Goal: Task Accomplishment & Management: Use online tool/utility

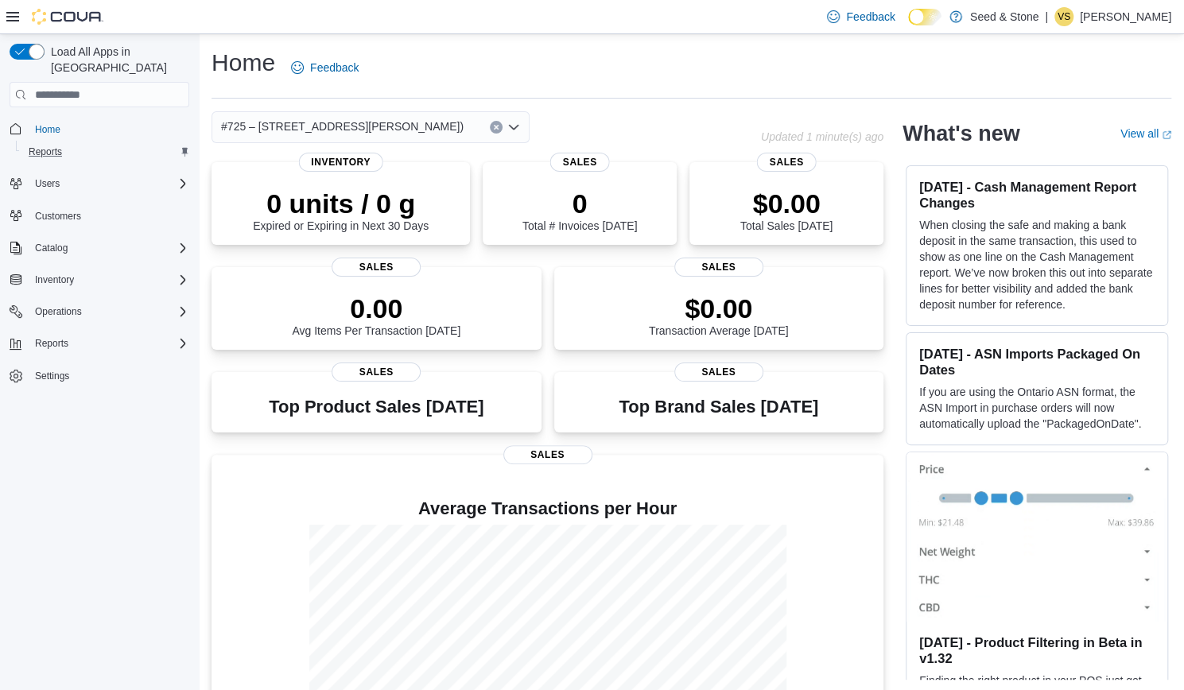
click at [100, 142] on div "Reports" at bounding box center [105, 151] width 167 height 19
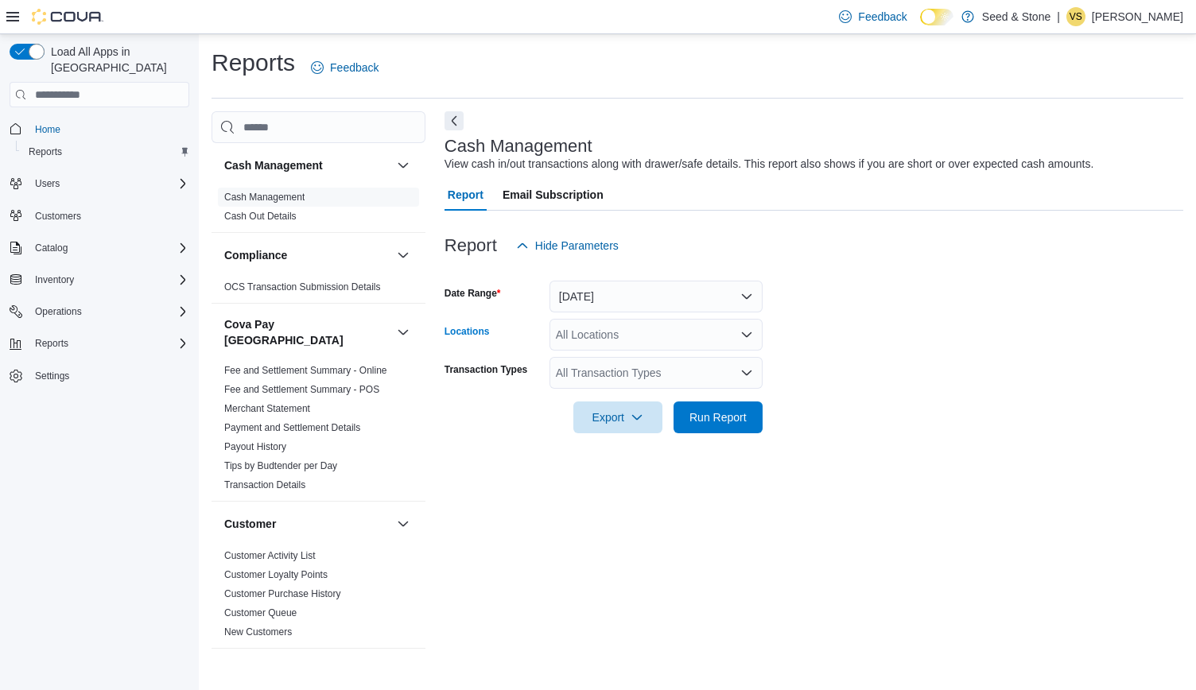
click at [748, 338] on icon "Open list of options" at bounding box center [746, 334] width 13 height 13
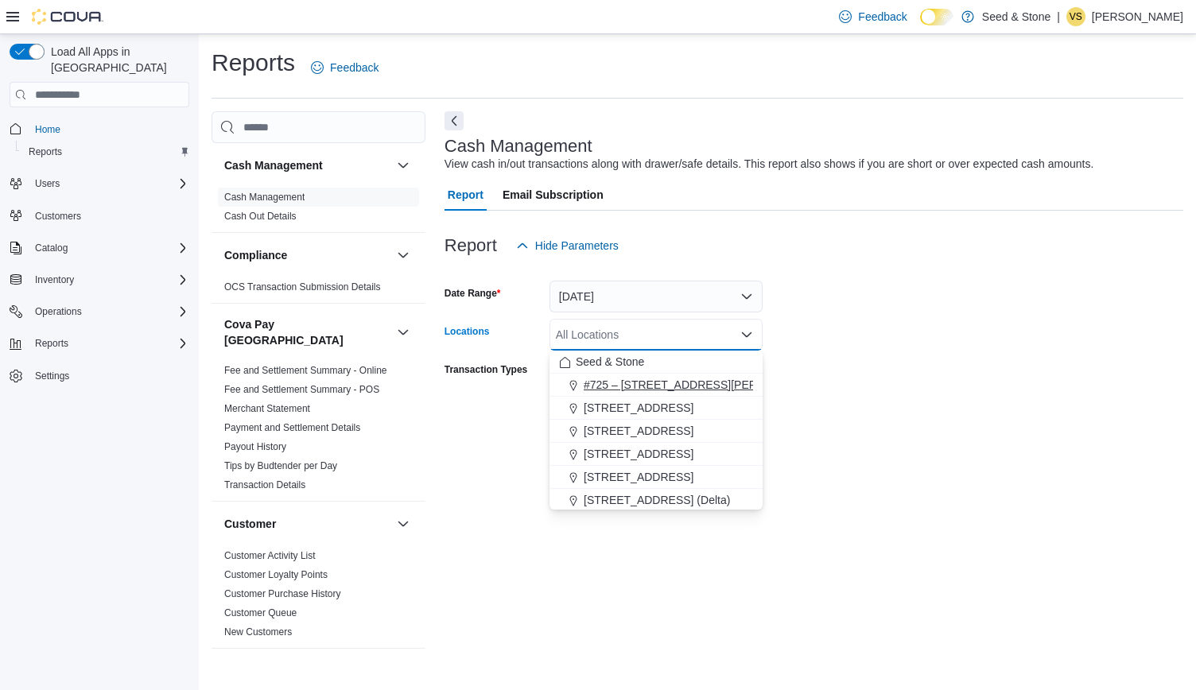
click at [711, 386] on span "#725 – 19800 Lougheed Hwy (Pitt Meadows)" at bounding box center [705, 385] width 243 height 16
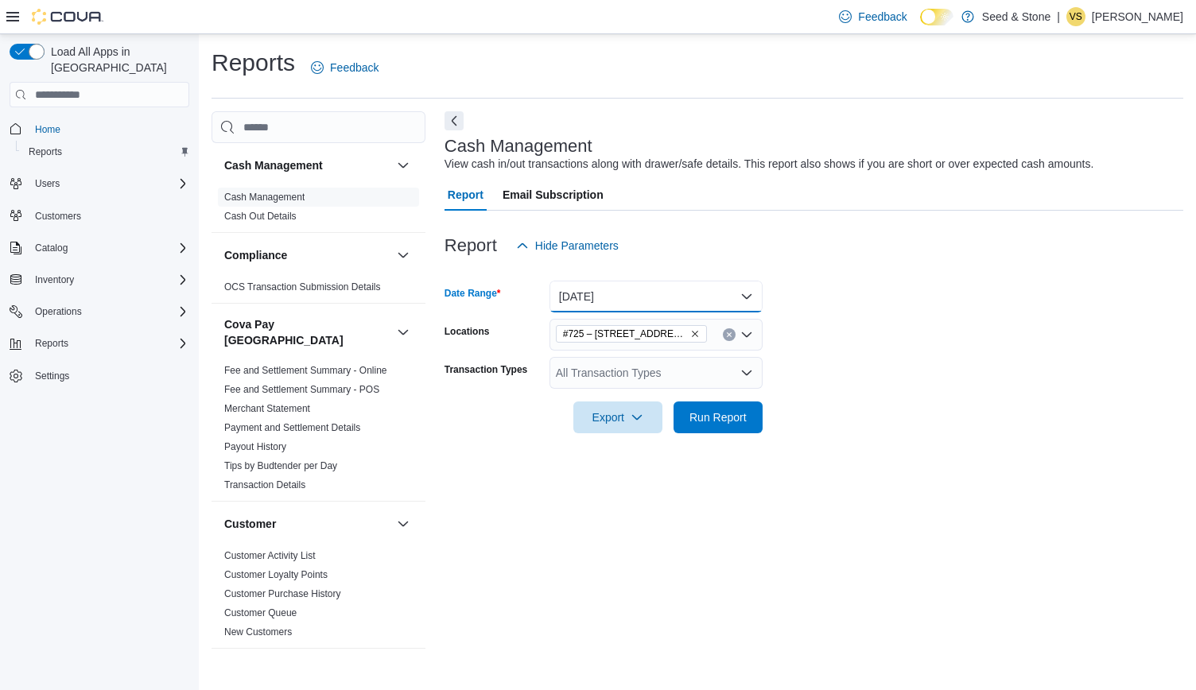
click at [747, 303] on button "Today" at bounding box center [655, 297] width 213 height 32
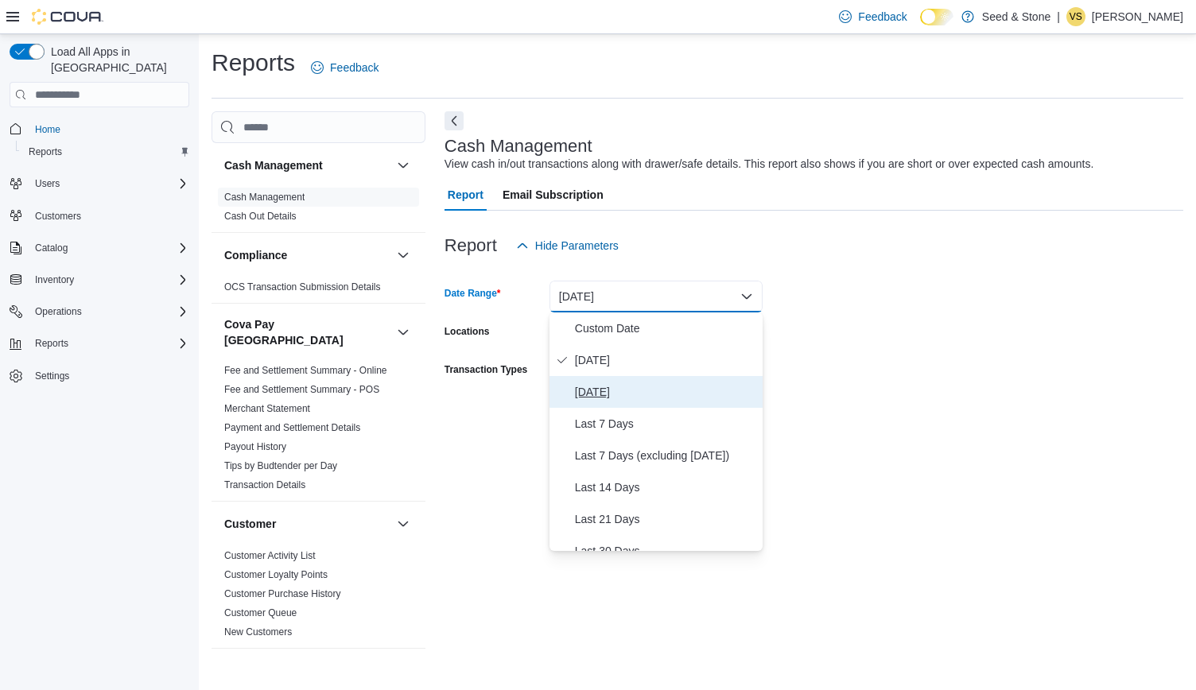
click at [678, 389] on span "Yesterday" at bounding box center [665, 391] width 181 height 19
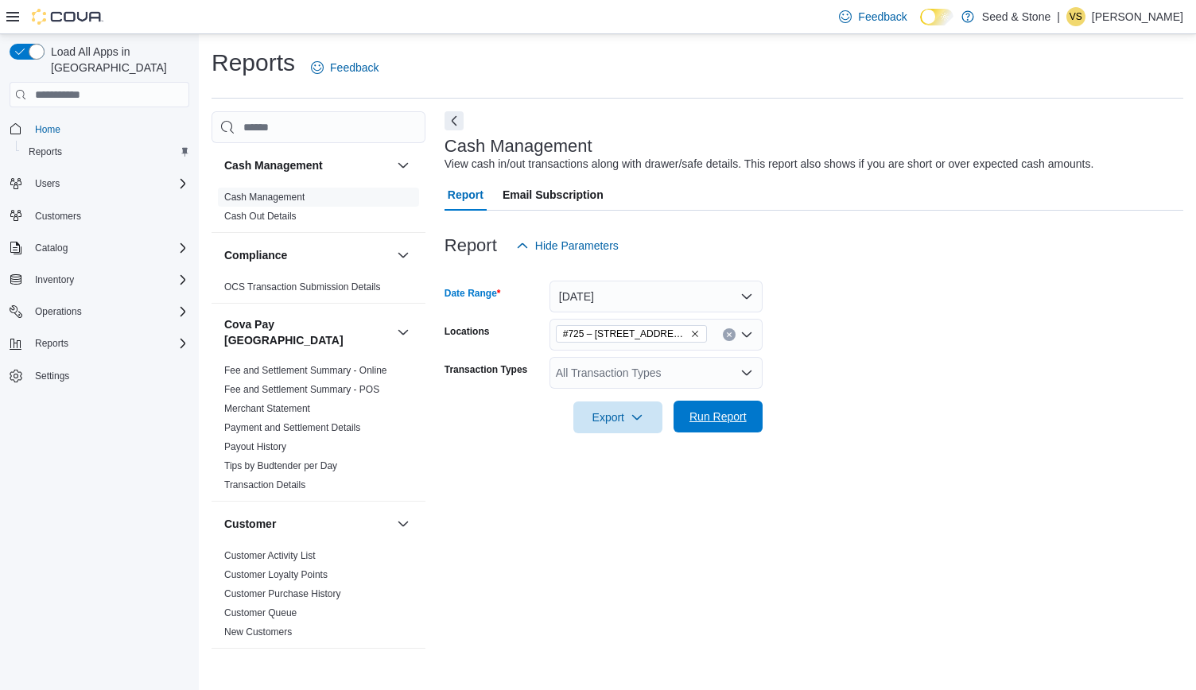
click at [733, 418] on span "Run Report" at bounding box center [717, 417] width 57 height 16
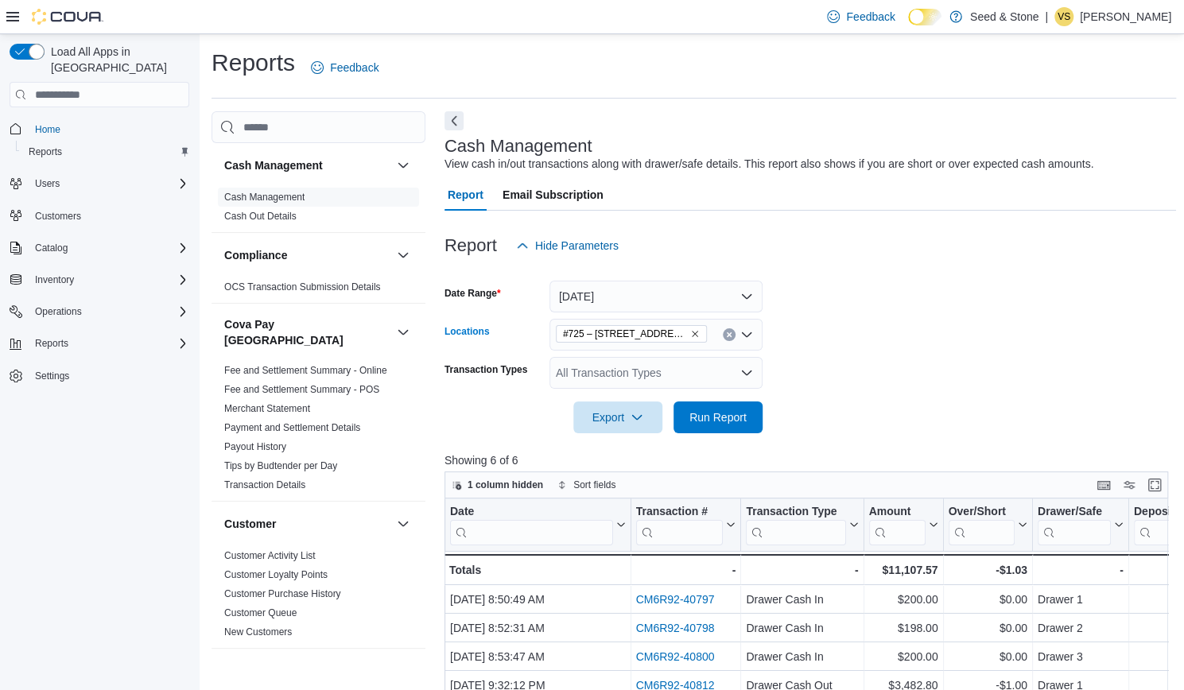
click at [727, 331] on button "Clear input" at bounding box center [729, 334] width 13 height 13
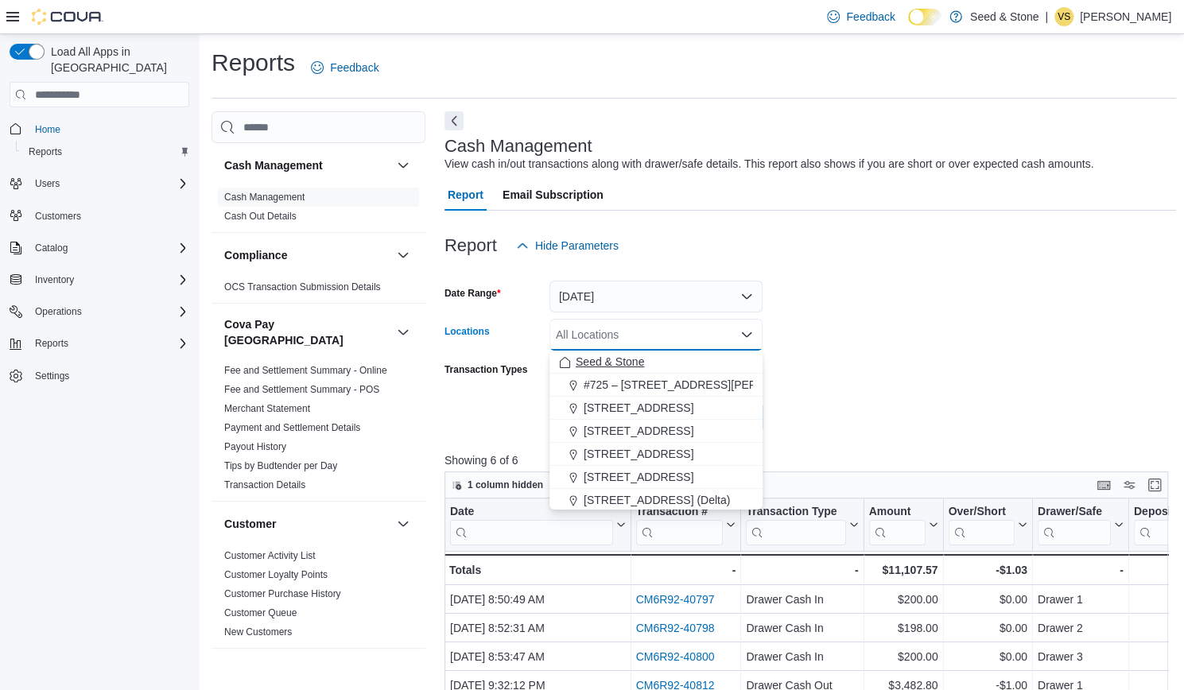
click at [693, 363] on div "Seed & Stone" at bounding box center [656, 362] width 194 height 16
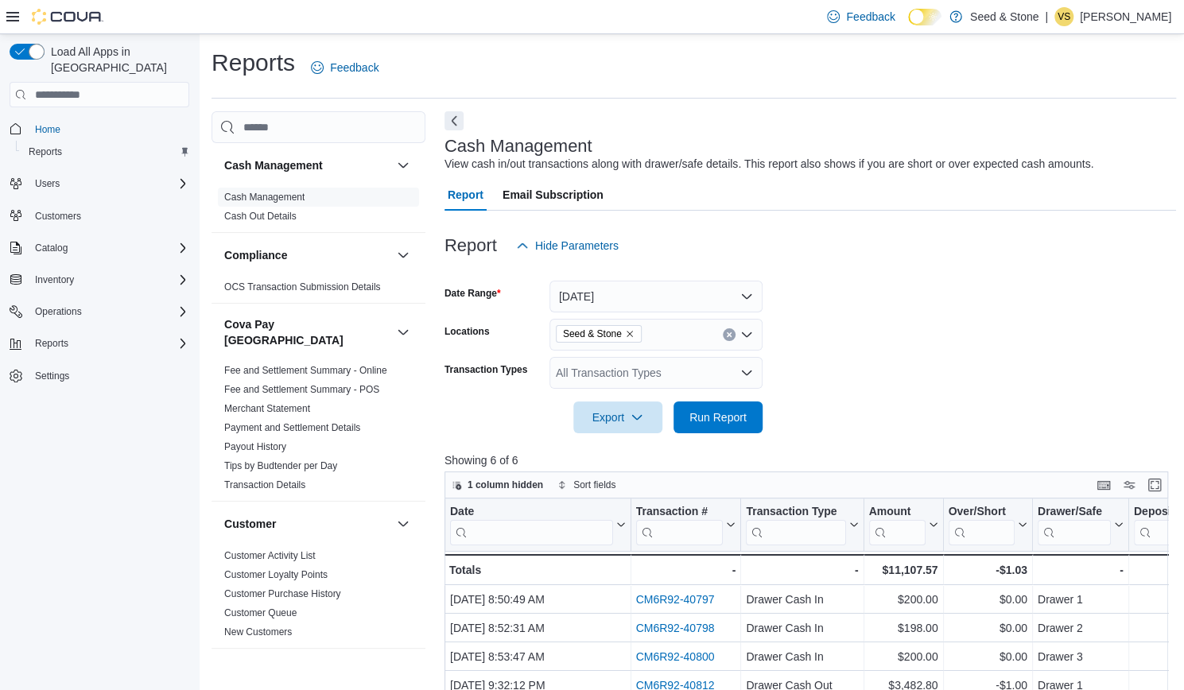
click at [814, 415] on form "Date Range Yesterday Locations Seed & Stone Transaction Types All Transaction T…" at bounding box center [810, 348] width 732 height 172
click at [745, 413] on span "Run Report" at bounding box center [717, 417] width 57 height 16
click at [625, 330] on icon "Remove Seed & Stone from selection in this group" at bounding box center [630, 334] width 10 height 10
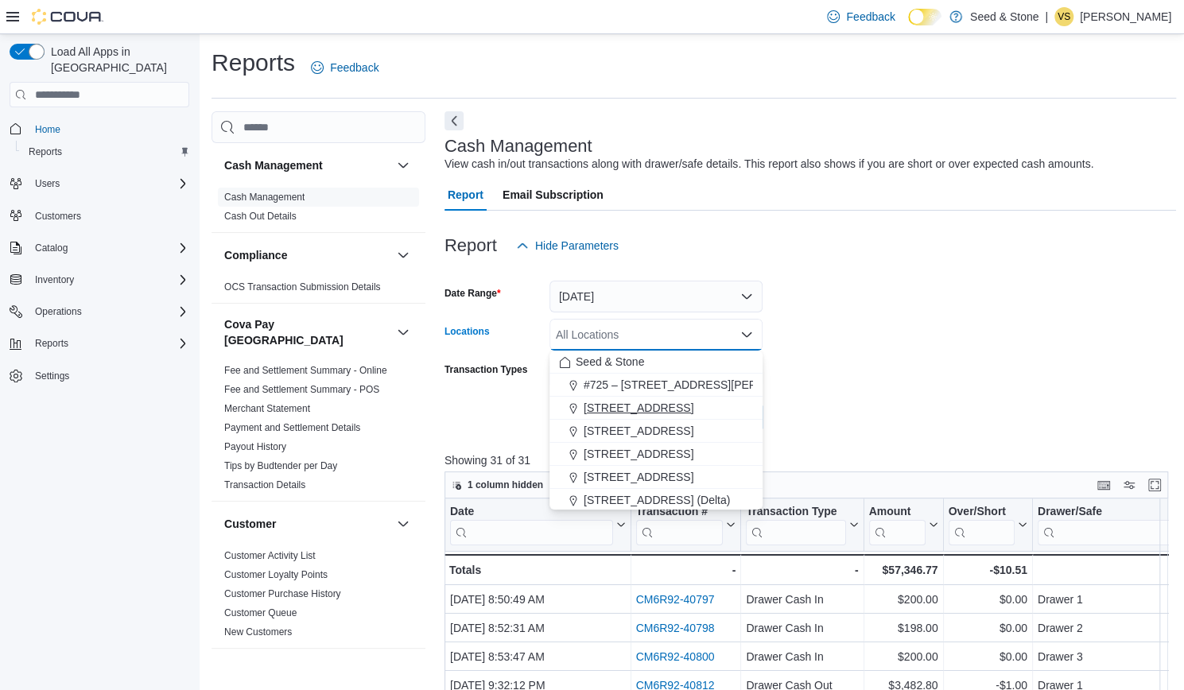
click at [636, 404] on span "1502 Admirals Road" at bounding box center [639, 408] width 110 height 16
click at [833, 409] on form "Date Range Yesterday Locations 1502 Admirals Road Combo box. Selected. 1502 Adm…" at bounding box center [810, 348] width 732 height 172
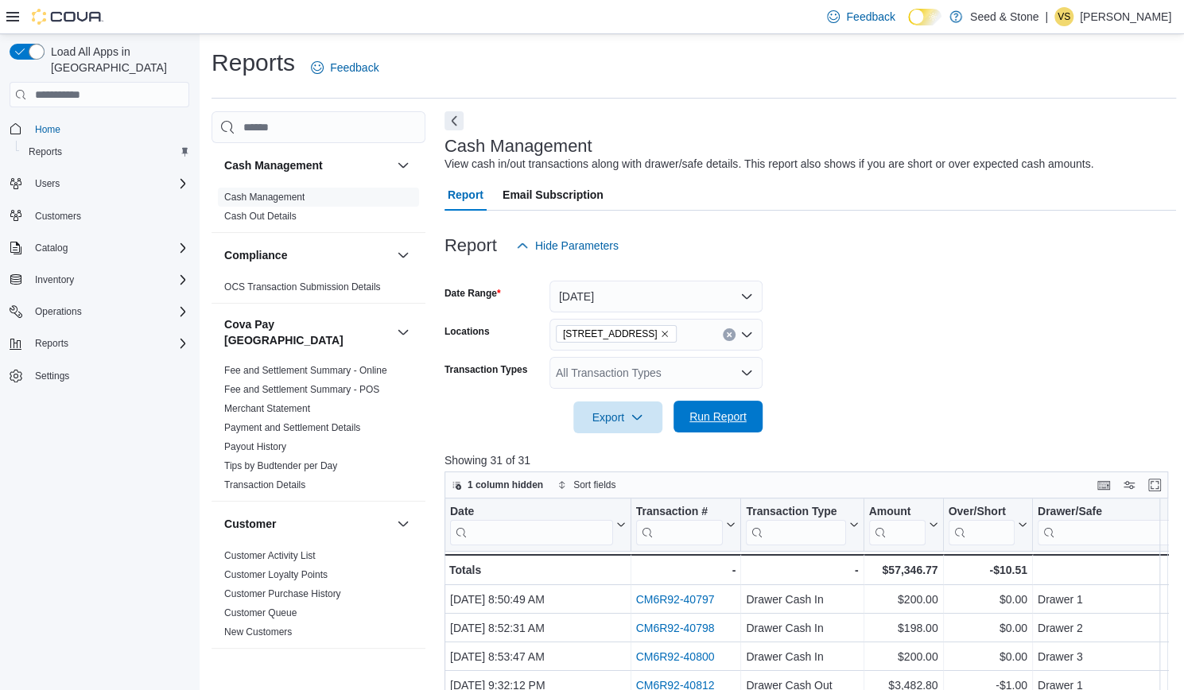
click at [728, 422] on span "Run Report" at bounding box center [717, 417] width 57 height 16
click at [660, 334] on icon "Remove 1502 Admirals Road from selection in this group" at bounding box center [665, 334] width 10 height 10
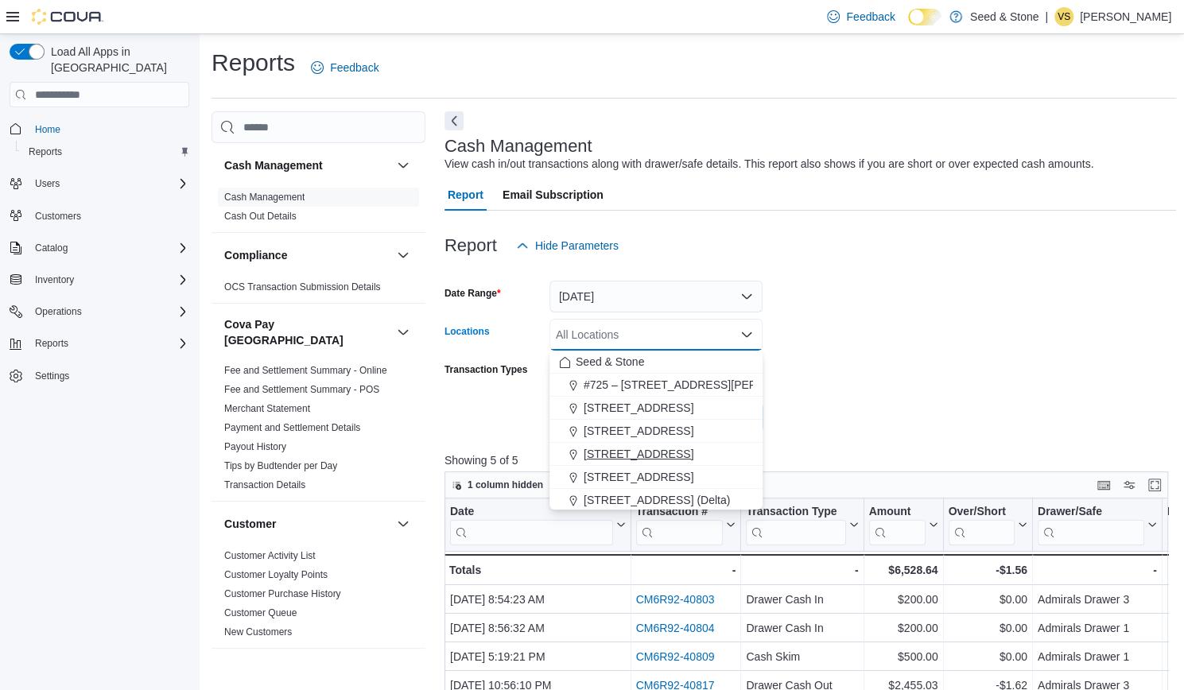
click at [643, 457] on span "512 Young Drive (Coquitlam)" at bounding box center [639, 454] width 110 height 16
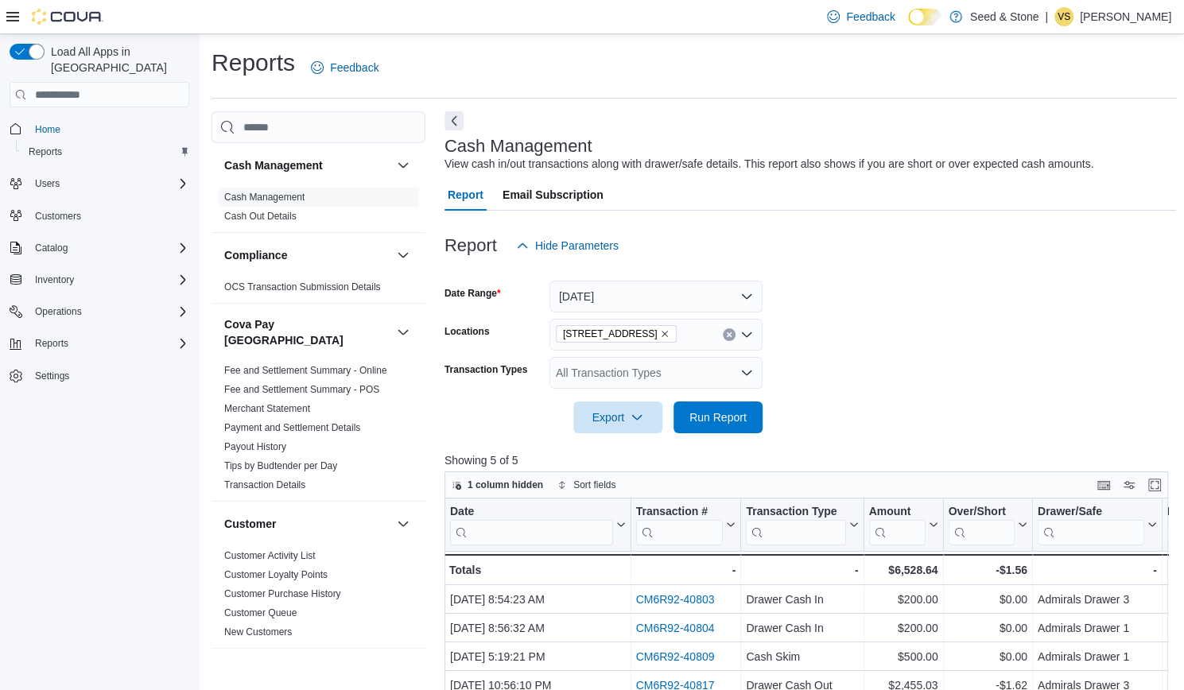
click at [789, 432] on form "Date Range Yesterday Locations 512 Young Drive (Coquitlam) Transaction Types Al…" at bounding box center [810, 348] width 732 height 172
click at [700, 423] on span "Run Report" at bounding box center [717, 417] width 57 height 16
click at [669, 332] on icon "Remove 512 Young Drive (Coquitlam) from selection in this group" at bounding box center [665, 334] width 10 height 10
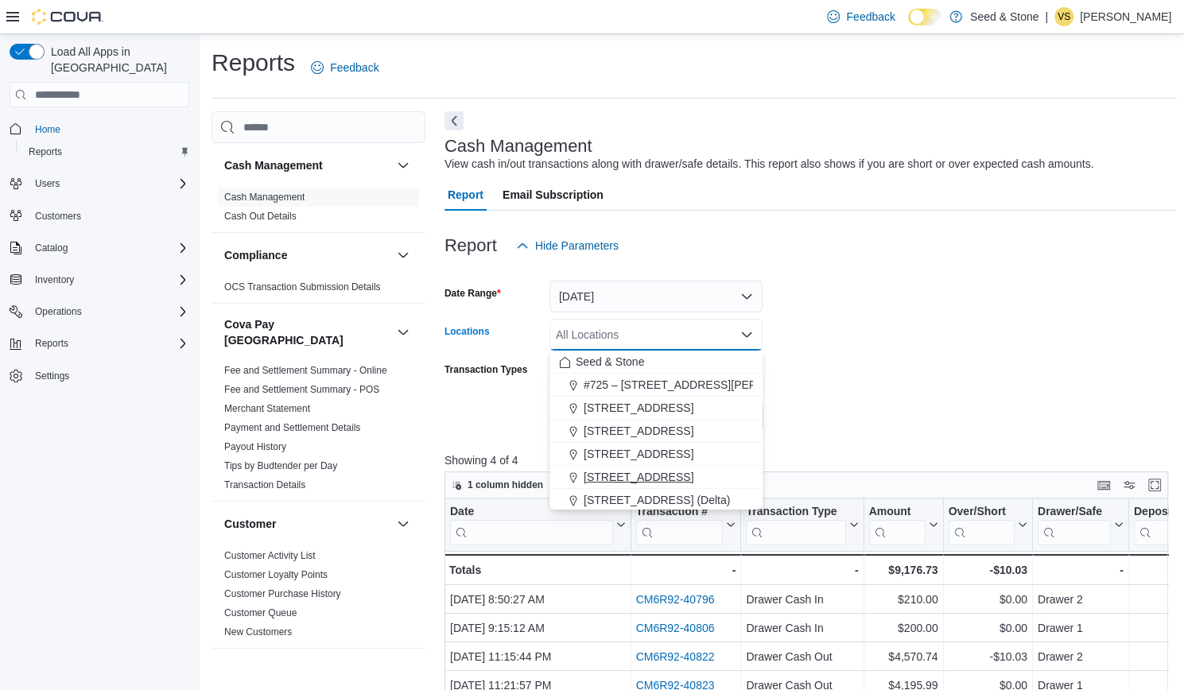
click at [684, 474] on span "590 Old Hope Princeton Way (Hope)" at bounding box center [639, 477] width 110 height 16
click at [806, 398] on div at bounding box center [810, 395] width 732 height 13
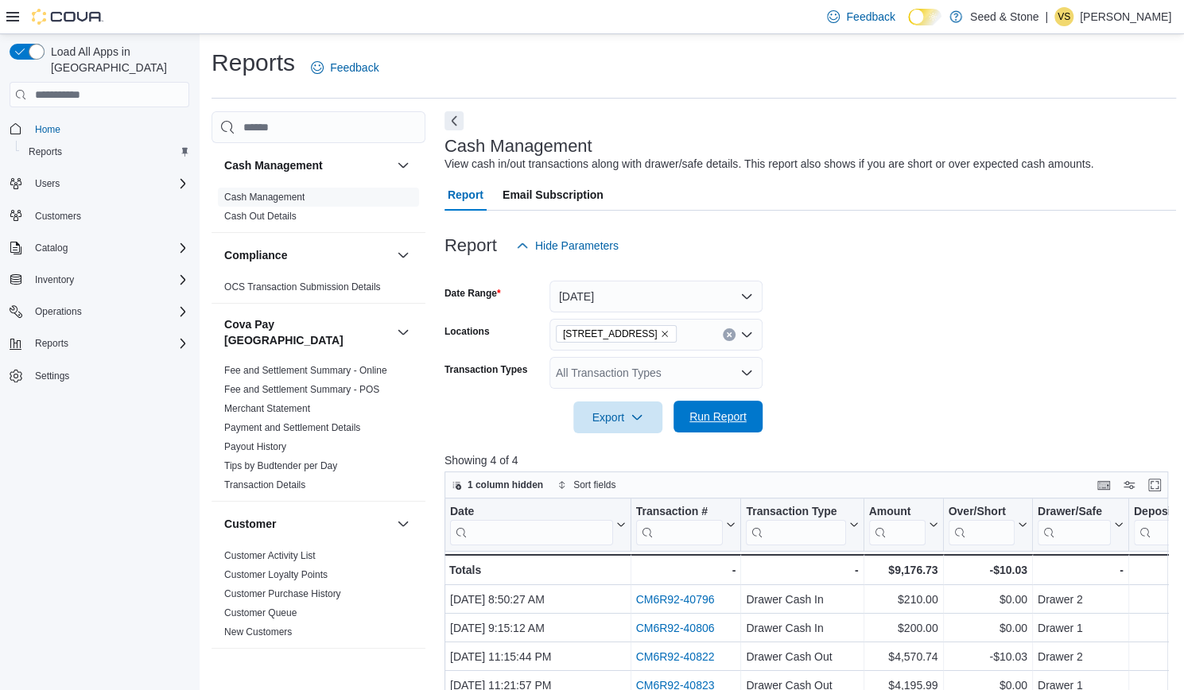
click at [717, 422] on span "Run Report" at bounding box center [717, 417] width 57 height 16
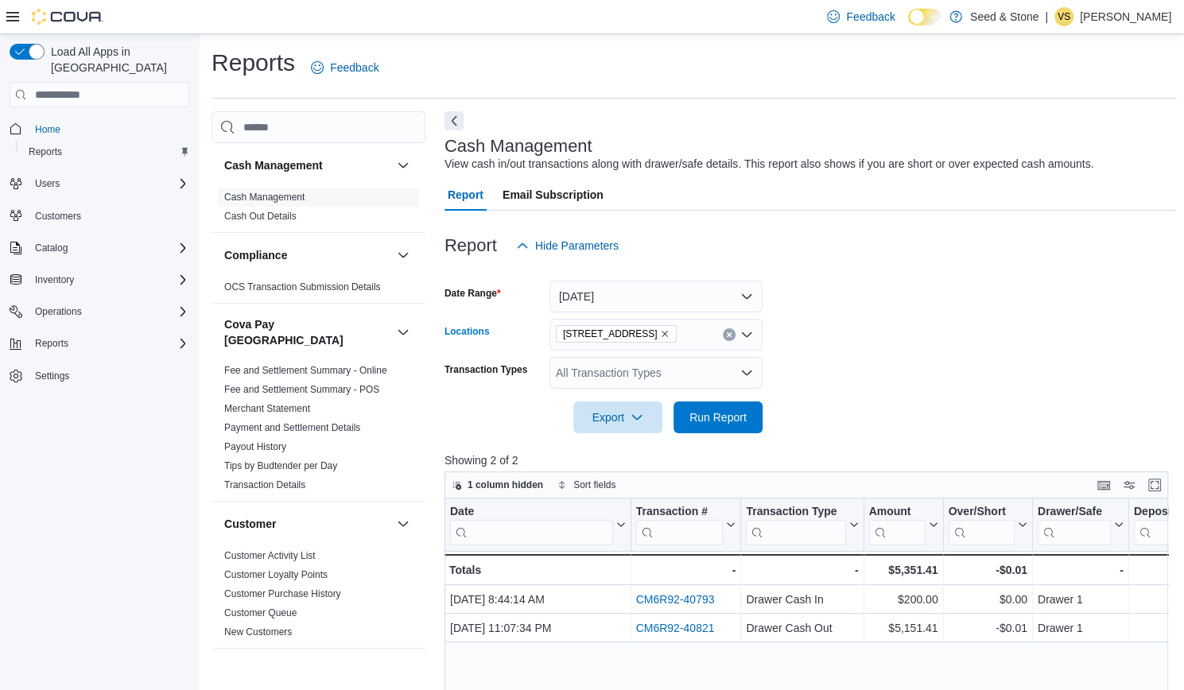
click at [670, 339] on span "590 Old Hope Princeton Way (Hope)" at bounding box center [616, 334] width 107 height 16
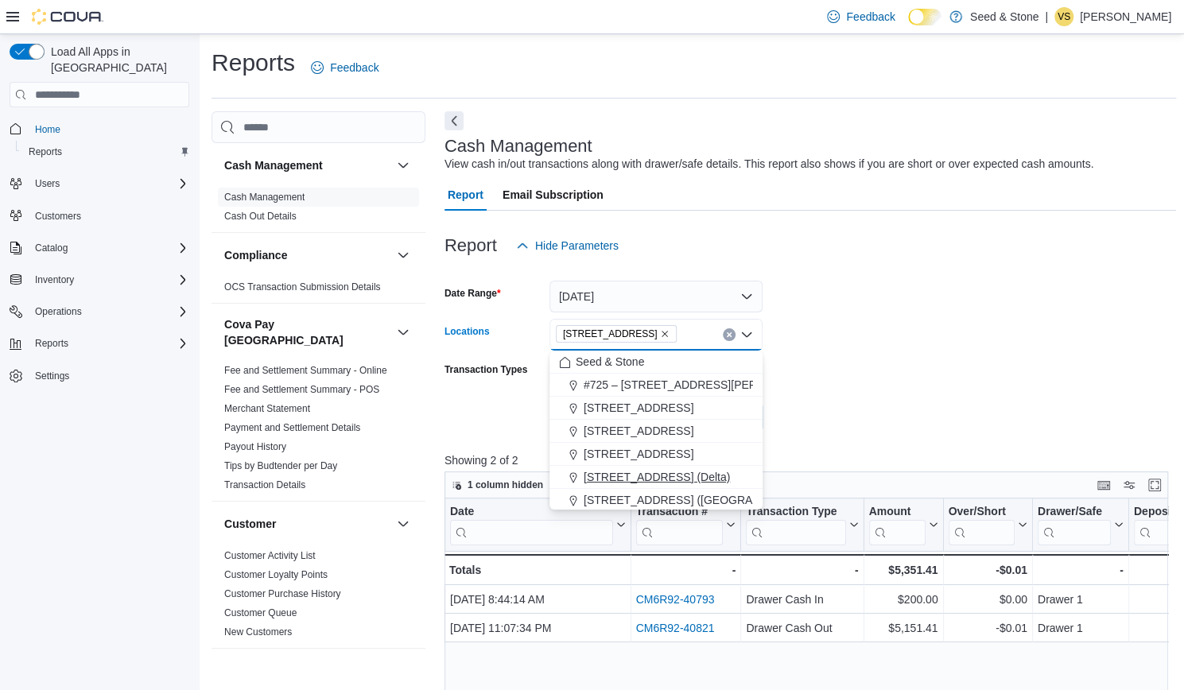
click at [666, 477] on span "616 Chester Rd. (Delta)" at bounding box center [657, 477] width 146 height 16
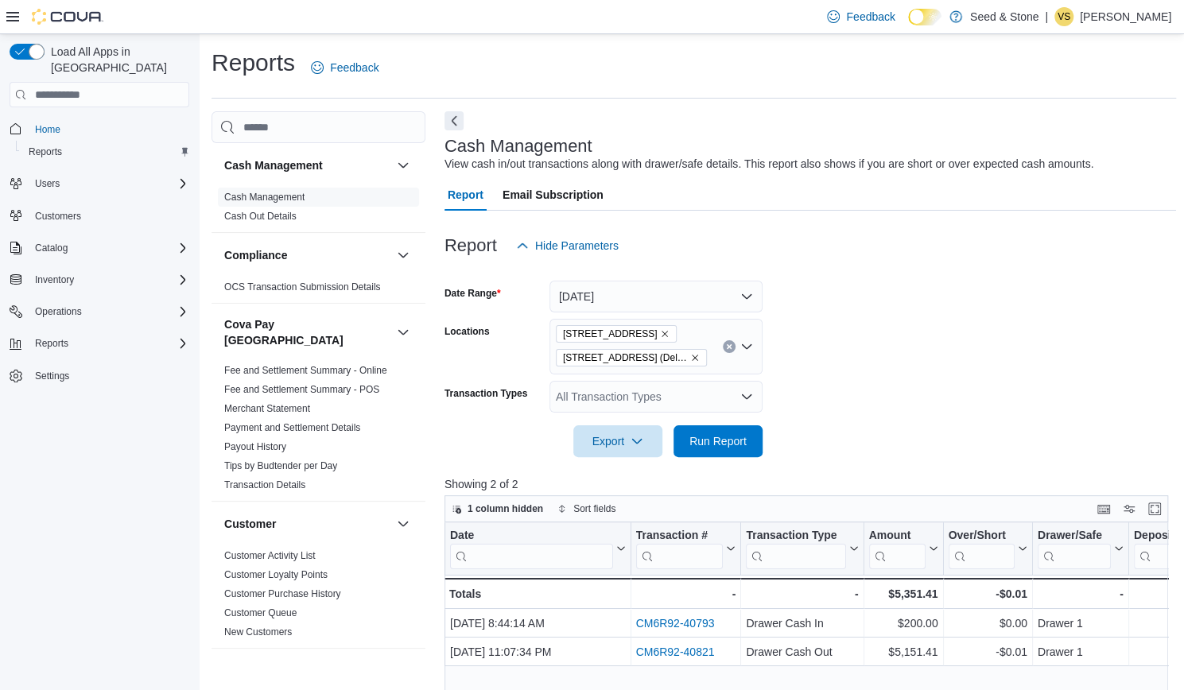
click at [798, 437] on form "Date Range Yesterday Locations 590 Old Hope Princeton Way (Hope) 616 Chester Rd…" at bounding box center [810, 360] width 732 height 196
click at [726, 436] on span "Run Report" at bounding box center [717, 441] width 57 height 16
click at [669, 330] on icon "Remove 590 Old Hope Princeton Way (Hope) from selection in this group" at bounding box center [665, 334] width 10 height 10
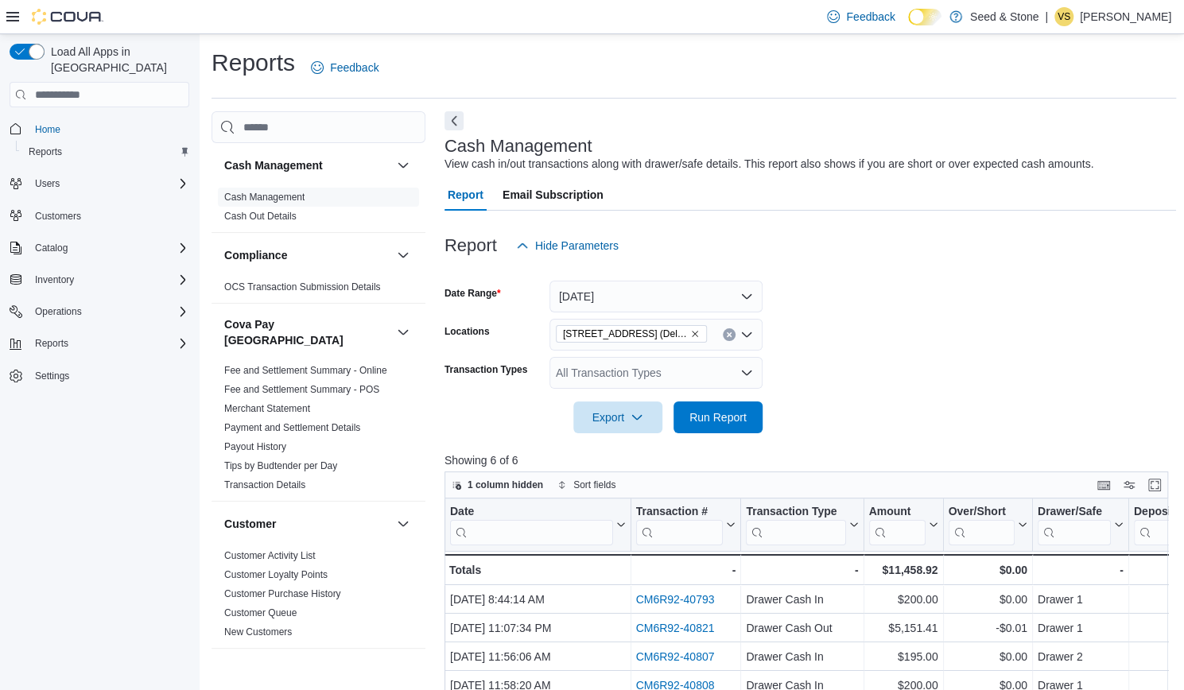
click at [801, 416] on form "Date Range Yesterday Locations 616 Chester Rd. (Delta) Transaction Types All Tr…" at bounding box center [810, 348] width 732 height 172
click at [735, 411] on span "Run Report" at bounding box center [717, 417] width 57 height 16
click at [724, 333] on button "Clear input" at bounding box center [729, 334] width 13 height 13
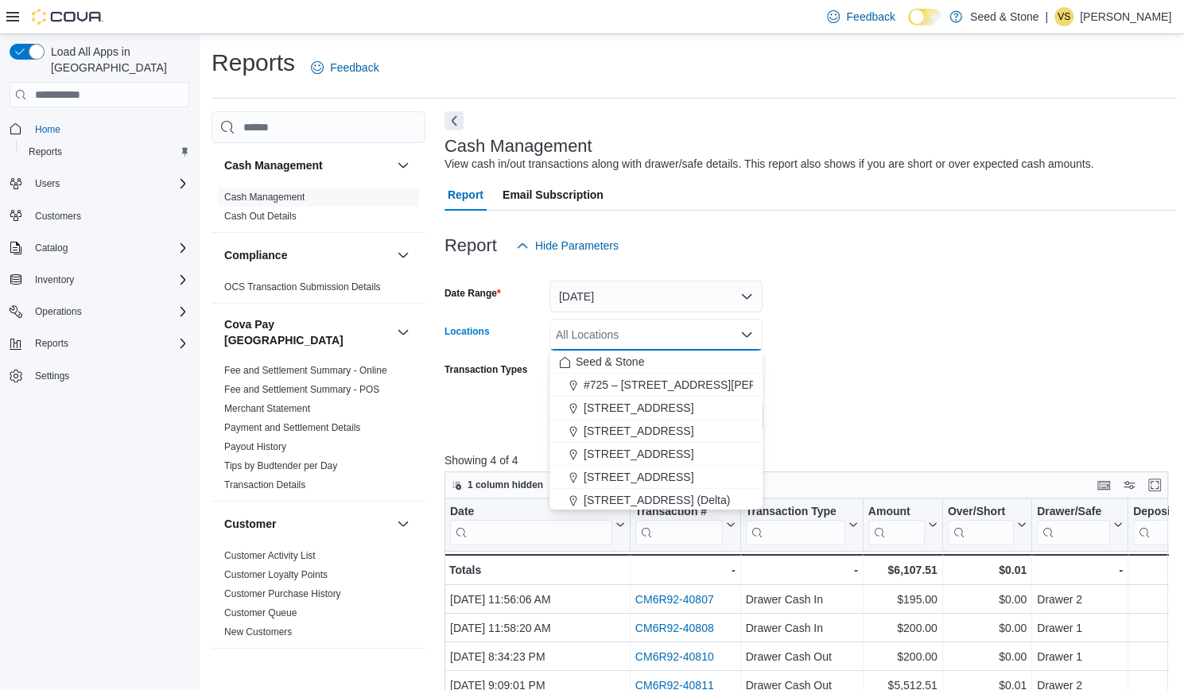
scroll to position [32, 0]
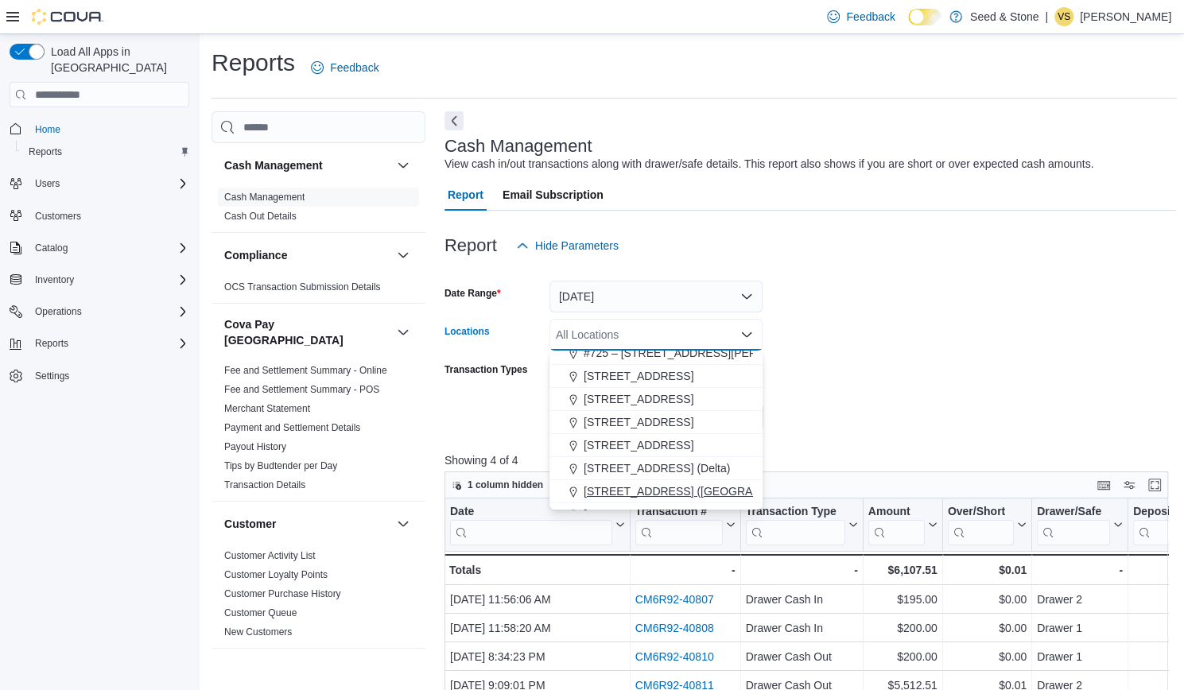
click at [666, 495] on span "616 Fort St. (Bay Centre)" at bounding box center [702, 491] width 236 height 16
click at [852, 322] on form "Date Range Yesterday Locations 616 Fort St. (Bay Centre) Combo box. Selected. 6…" at bounding box center [810, 348] width 732 height 172
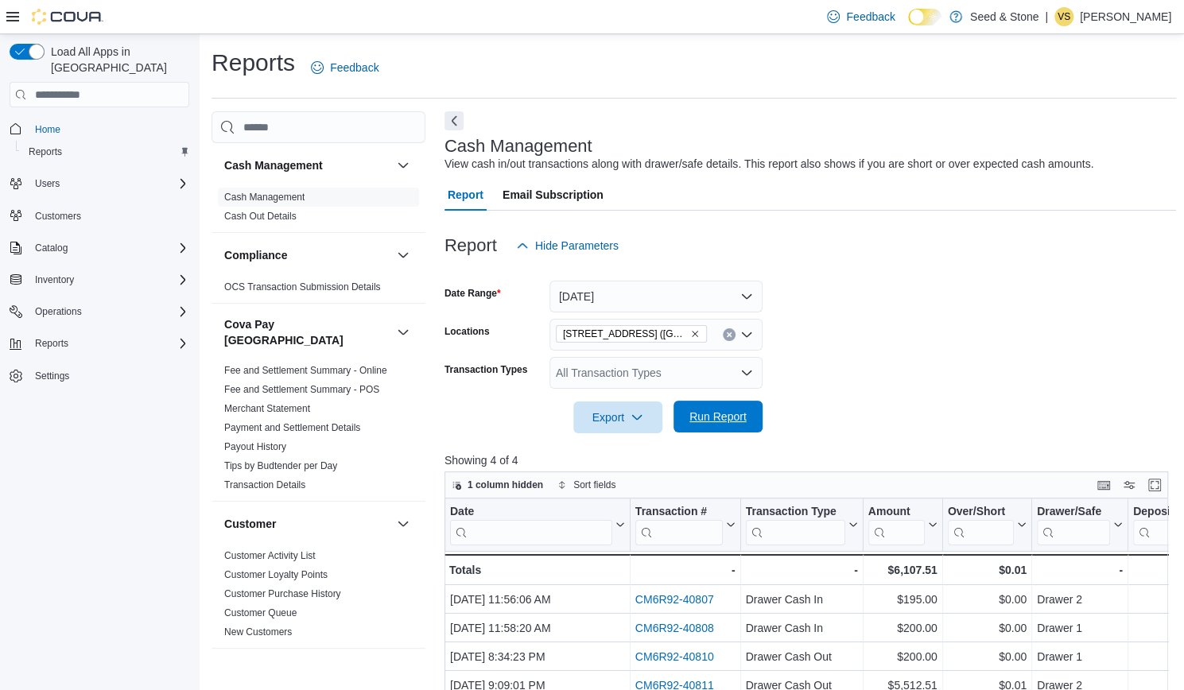
click at [720, 417] on span "Run Report" at bounding box center [717, 417] width 57 height 16
click at [690, 335] on icon "Remove 616 Fort St. (Bay Centre) from selection in this group" at bounding box center [695, 334] width 10 height 10
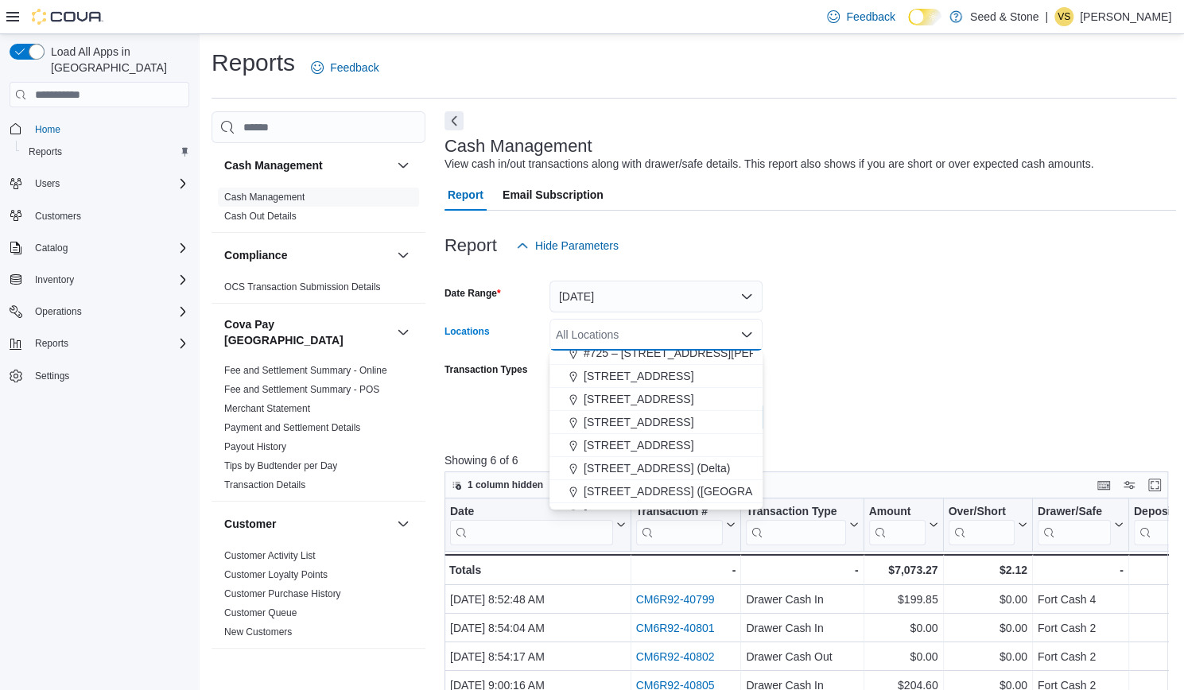
scroll to position [72, 0]
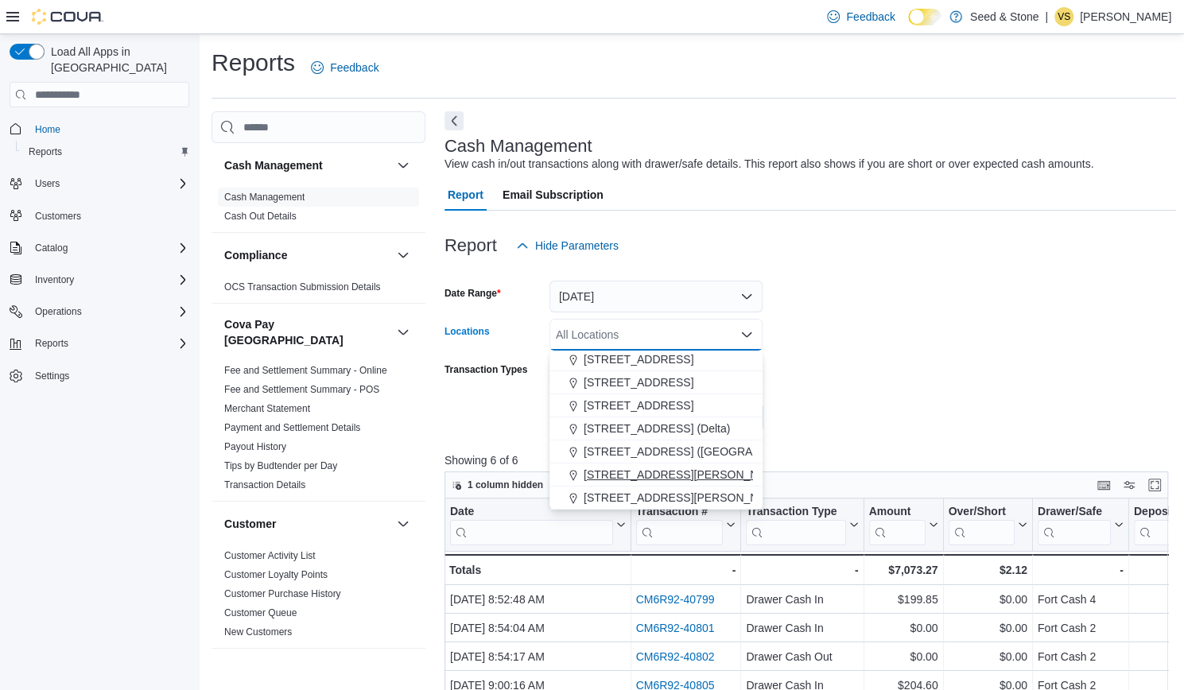
click at [665, 472] on span "8050 Lickman Road # 103 (Chilliwack)" at bounding box center [686, 475] width 205 height 16
click at [871, 381] on form "Date Range Yesterday Locations 8050 Lickman Road # 103 (Chilliwack) Combo box. …" at bounding box center [810, 348] width 732 height 172
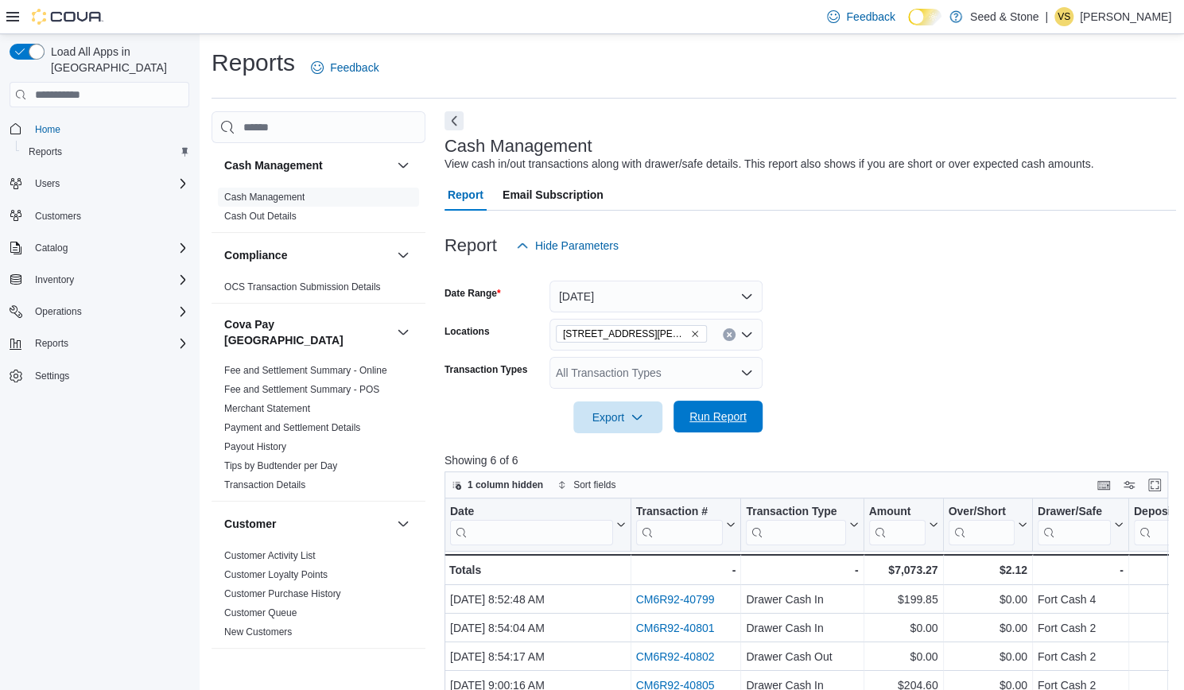
click at [738, 412] on span "Run Report" at bounding box center [717, 417] width 57 height 16
click at [699, 336] on icon "Remove 8050 Lickman Road # 103 (Chilliwack) from selection in this group" at bounding box center [695, 334] width 10 height 10
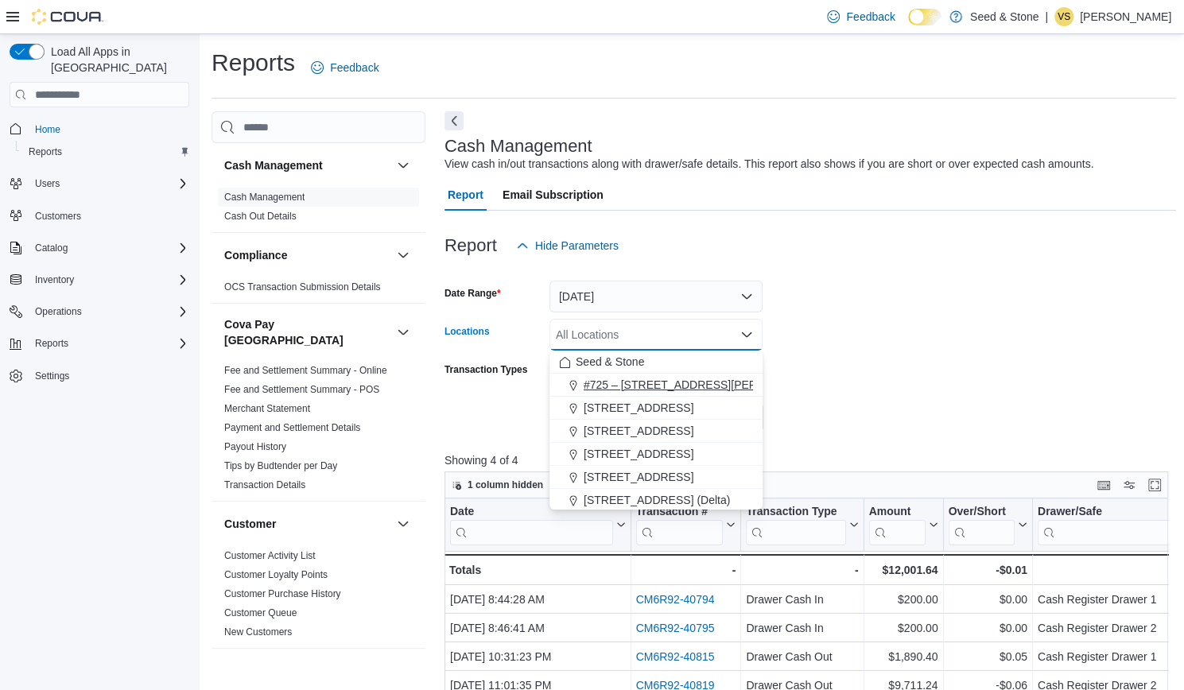
click at [666, 392] on span "#725 – 19800 Lougheed Hwy (Pitt Meadows)" at bounding box center [705, 385] width 243 height 16
click at [857, 378] on form "Date Range Yesterday Locations #725 – 19800 Lougheed Hwy (Pitt Meadows) Combo b…" at bounding box center [810, 348] width 732 height 172
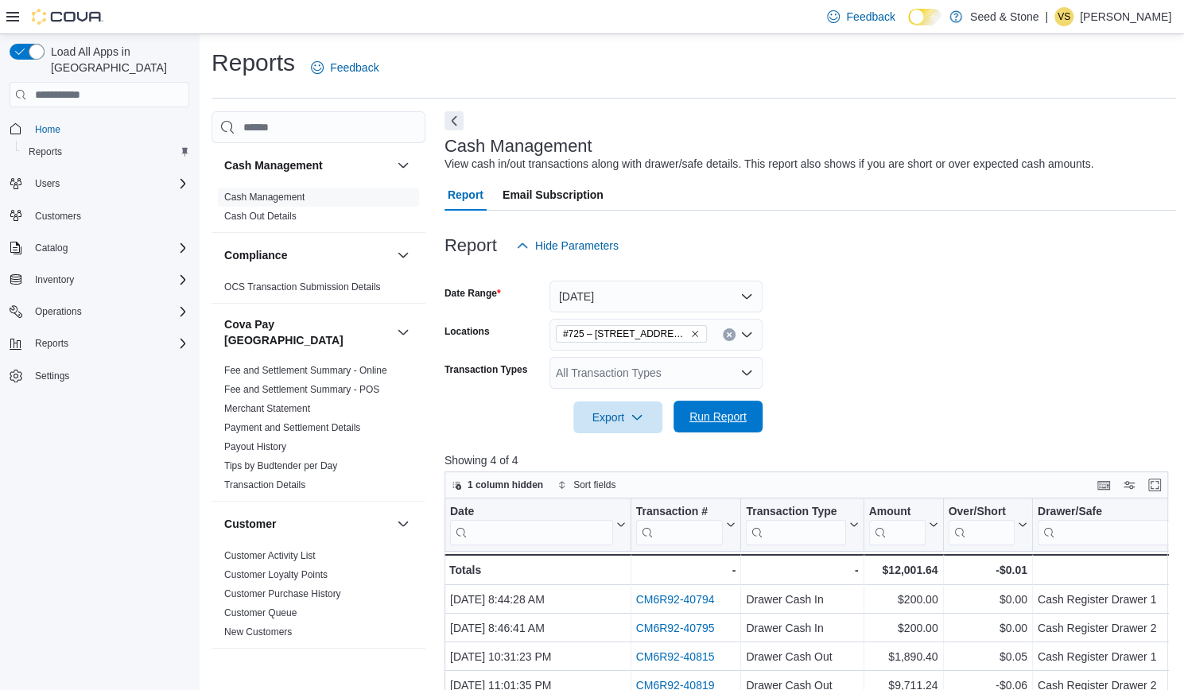
click at [697, 427] on span "Run Report" at bounding box center [718, 417] width 70 height 32
click at [730, 336] on icon "Clear input" at bounding box center [729, 335] width 4 height 4
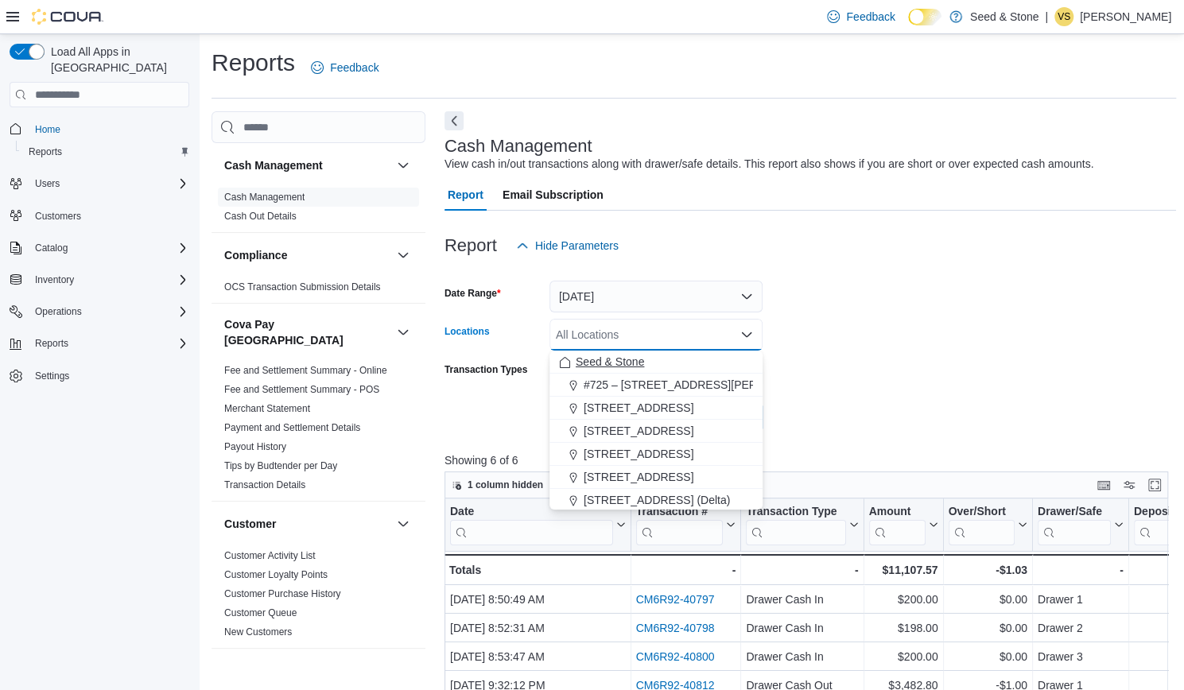
click at [627, 364] on span "Seed & Stone" at bounding box center [610, 362] width 68 height 16
click at [948, 368] on form "Date Range Yesterday Locations Seed & Stone Combo box. Selected. Seed & Stone. …" at bounding box center [810, 348] width 732 height 172
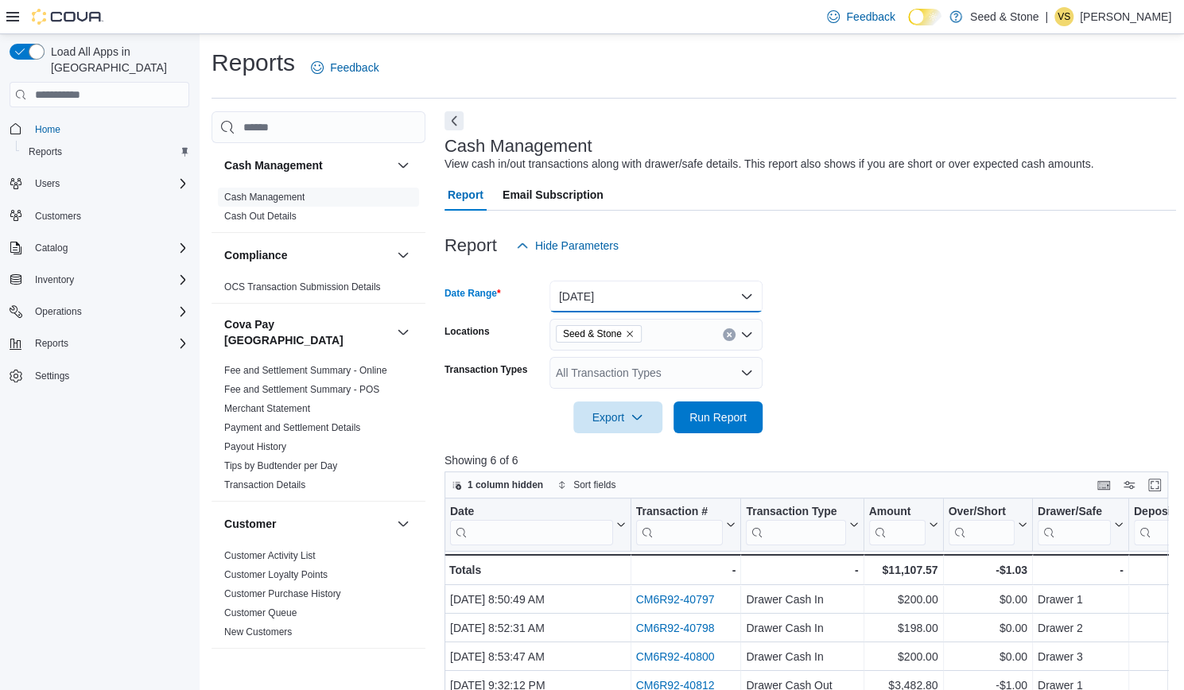
click at [747, 297] on button "Yesterday" at bounding box center [655, 297] width 213 height 32
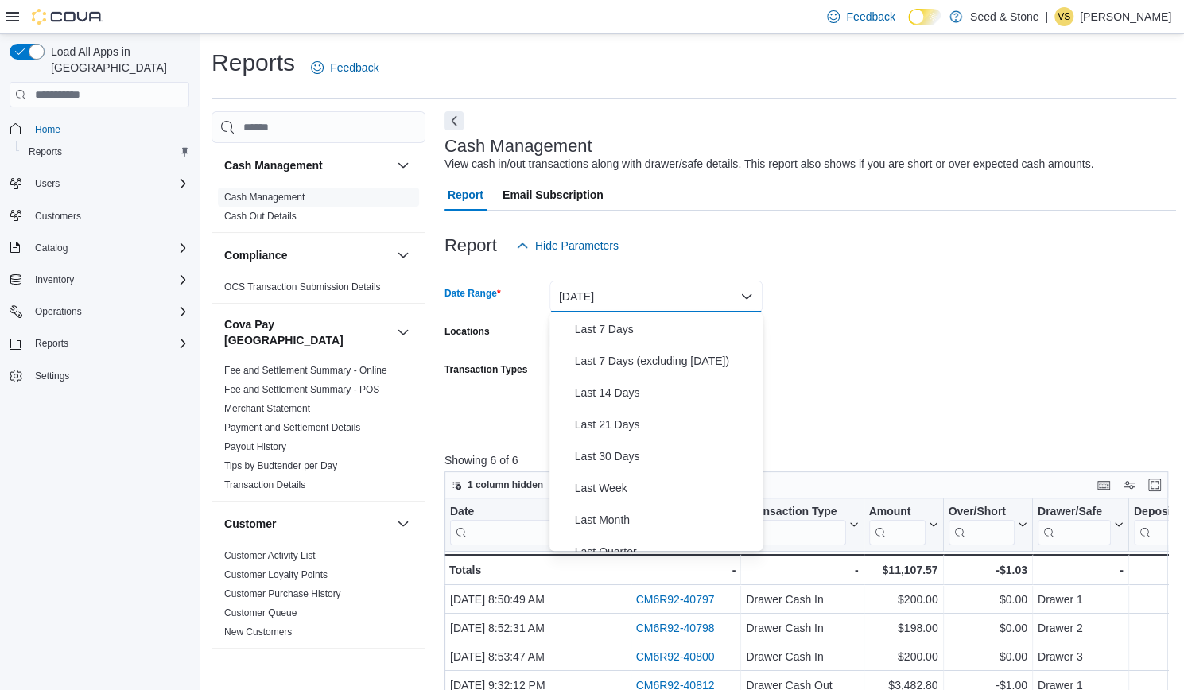
scroll to position [95, 0]
drag, startPoint x: 634, startPoint y: 462, endPoint x: 666, endPoint y: 472, distance: 34.2
click at [666, 472] on div "Custom Date Today Yesterday Last 7 Days Last 7 Days (excluding today) Last 14 D…" at bounding box center [655, 431] width 213 height 239
click at [632, 457] on span "Last 30 Days" at bounding box center [665, 455] width 181 height 19
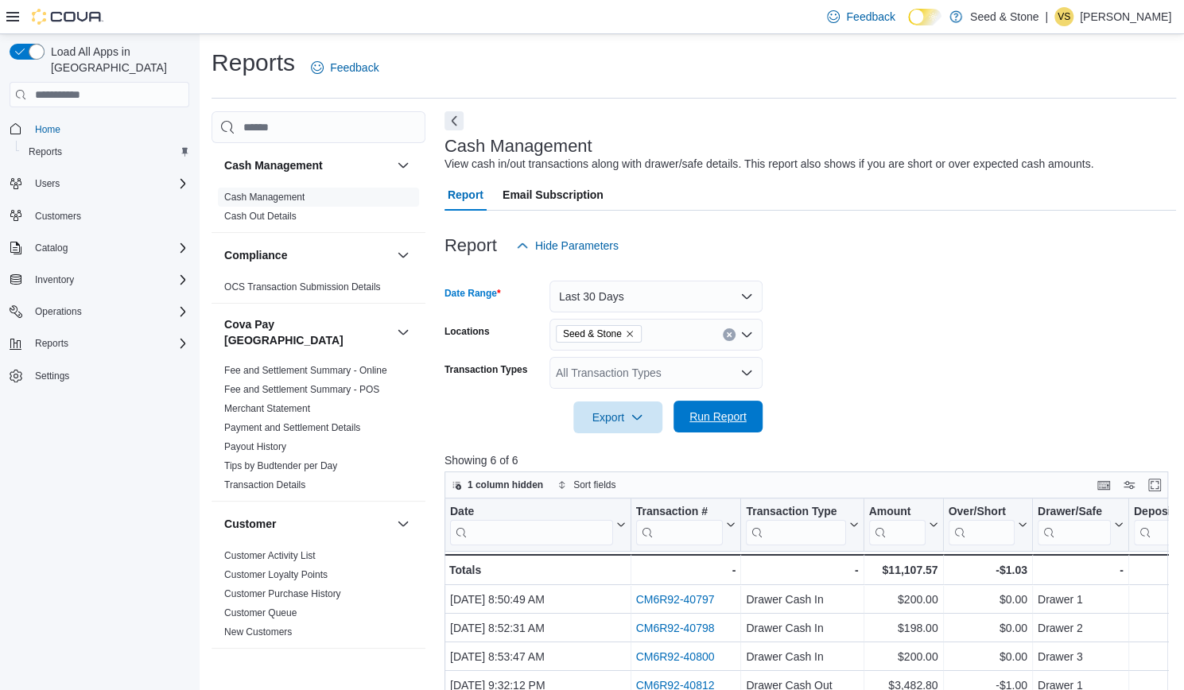
click at [734, 421] on span "Run Report" at bounding box center [717, 417] width 57 height 16
drag, startPoint x: 658, startPoint y: 412, endPoint x: 669, endPoint y: 402, distance: 14.7
click at [669, 402] on div "Export" at bounding box center [621, 418] width 97 height 32
